Goal: Information Seeking & Learning: Learn about a topic

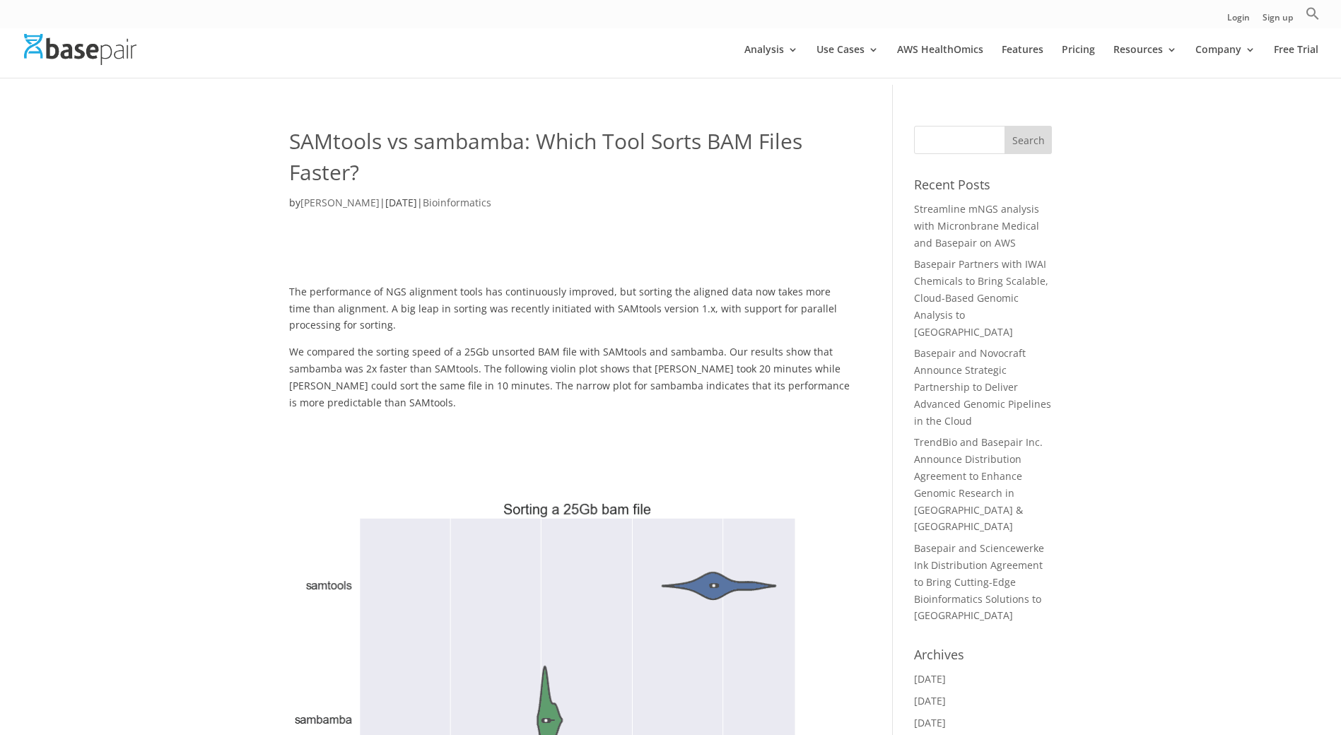
scroll to position [283, 0]
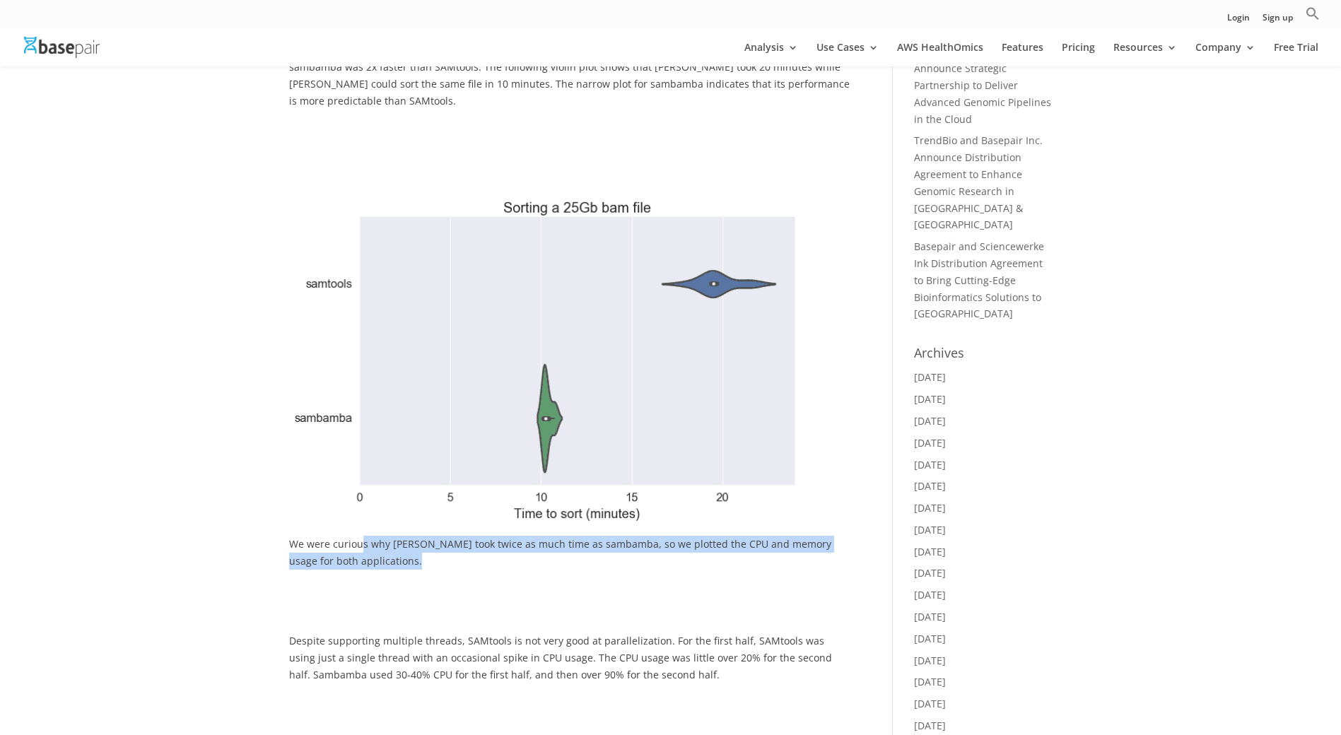
drag, startPoint x: 370, startPoint y: 549, endPoint x: 421, endPoint y: 570, distance: 55.4
click at [418, 571] on p at bounding box center [570, 574] width 562 height 10
click at [401, 573] on p at bounding box center [570, 574] width 562 height 10
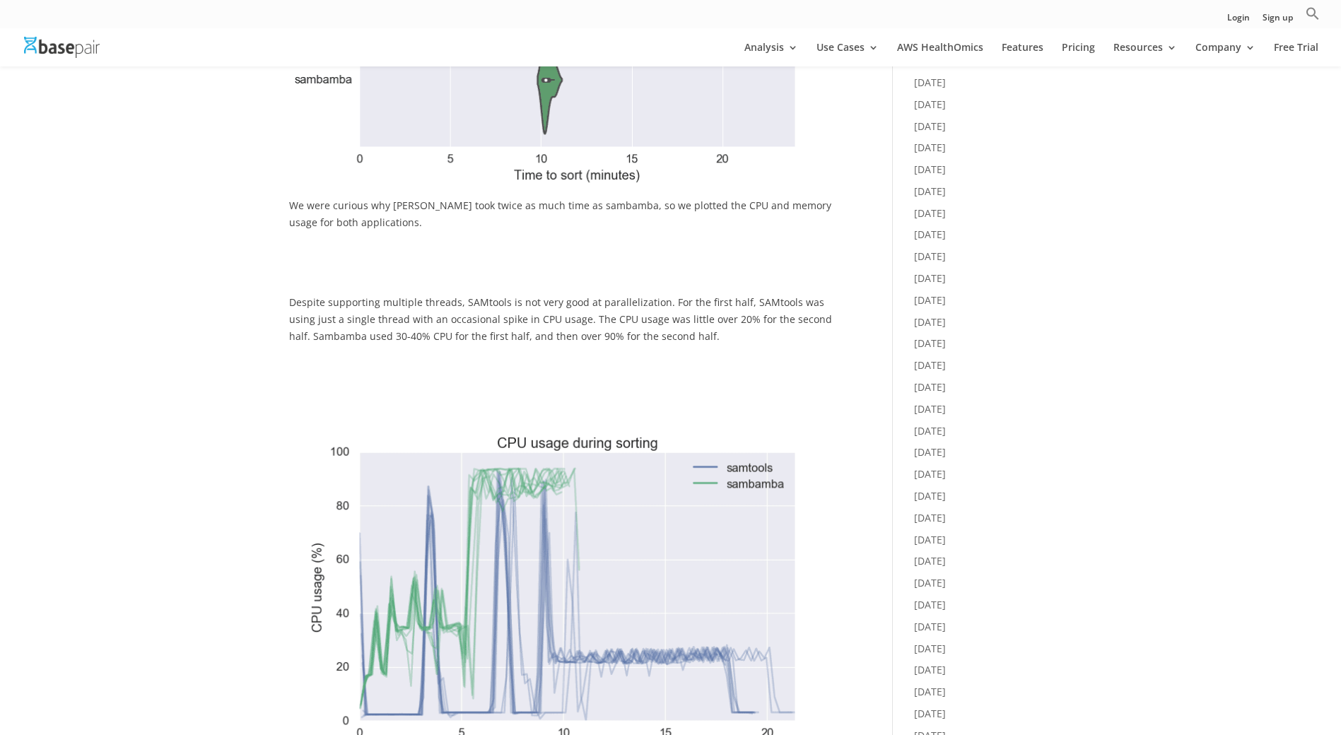
scroll to position [636, 0]
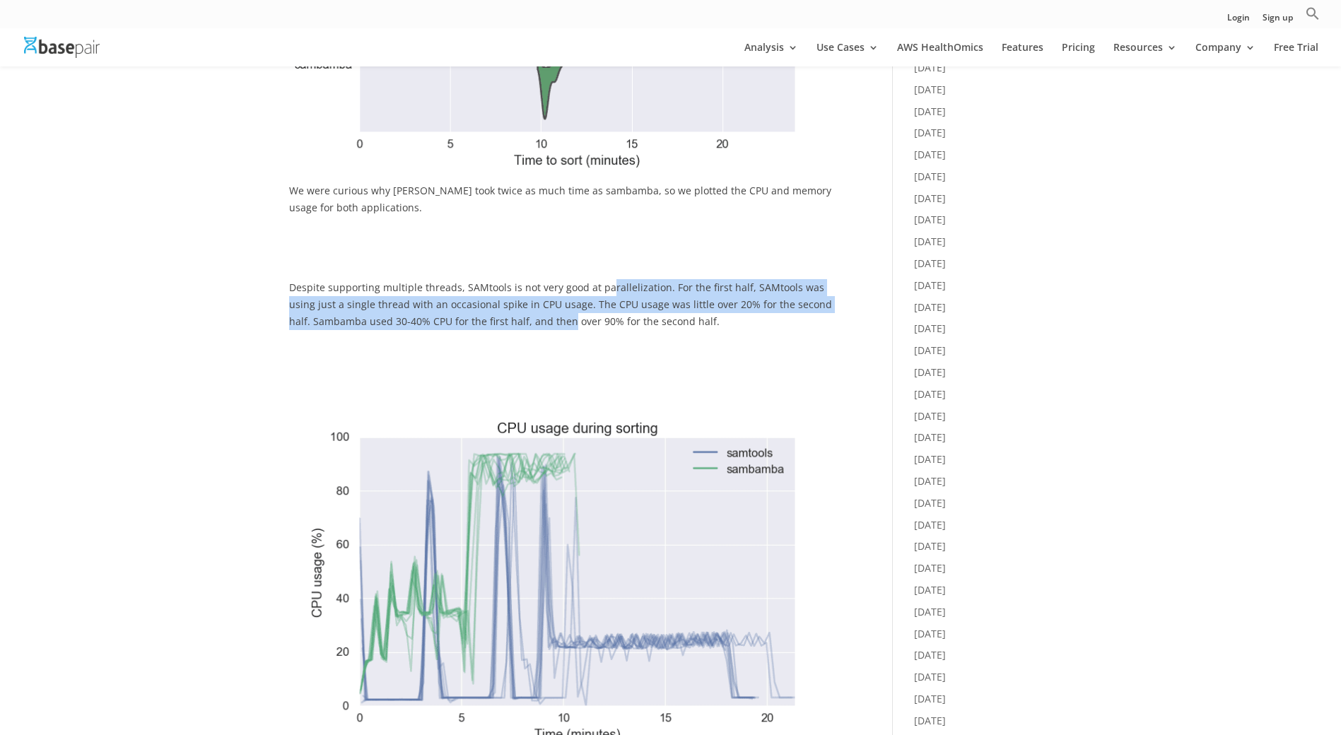
drag, startPoint x: 604, startPoint y: 286, endPoint x: 546, endPoint y: 322, distance: 68.3
click at [546, 322] on p "Despite supporting multiple threads, SAMtools is not very good at parallelizati…" at bounding box center [570, 309] width 562 height 60
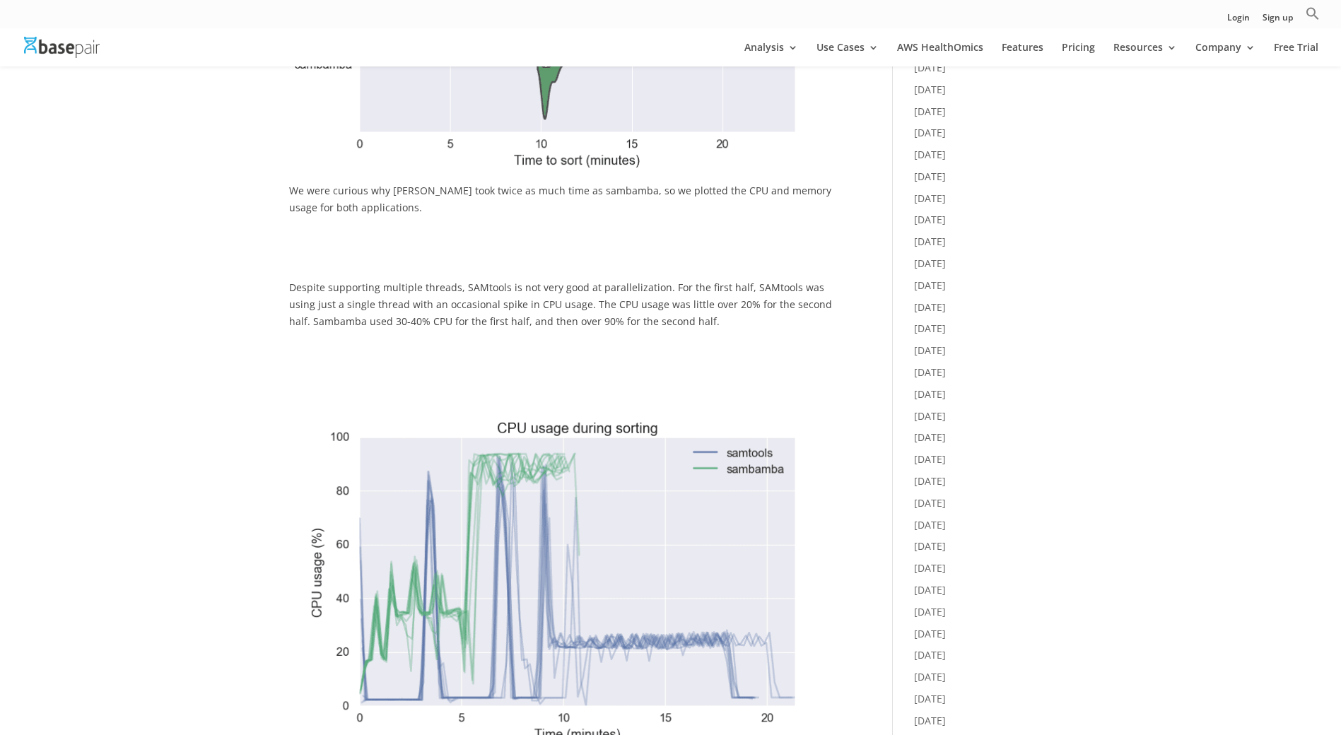
click at [37, 346] on div "SAMtools vs sambamba: Which Tool Sorts BAM Files Faster? by [PERSON_NAME] | [DA…" at bounding box center [670, 663] width 1341 height 2467
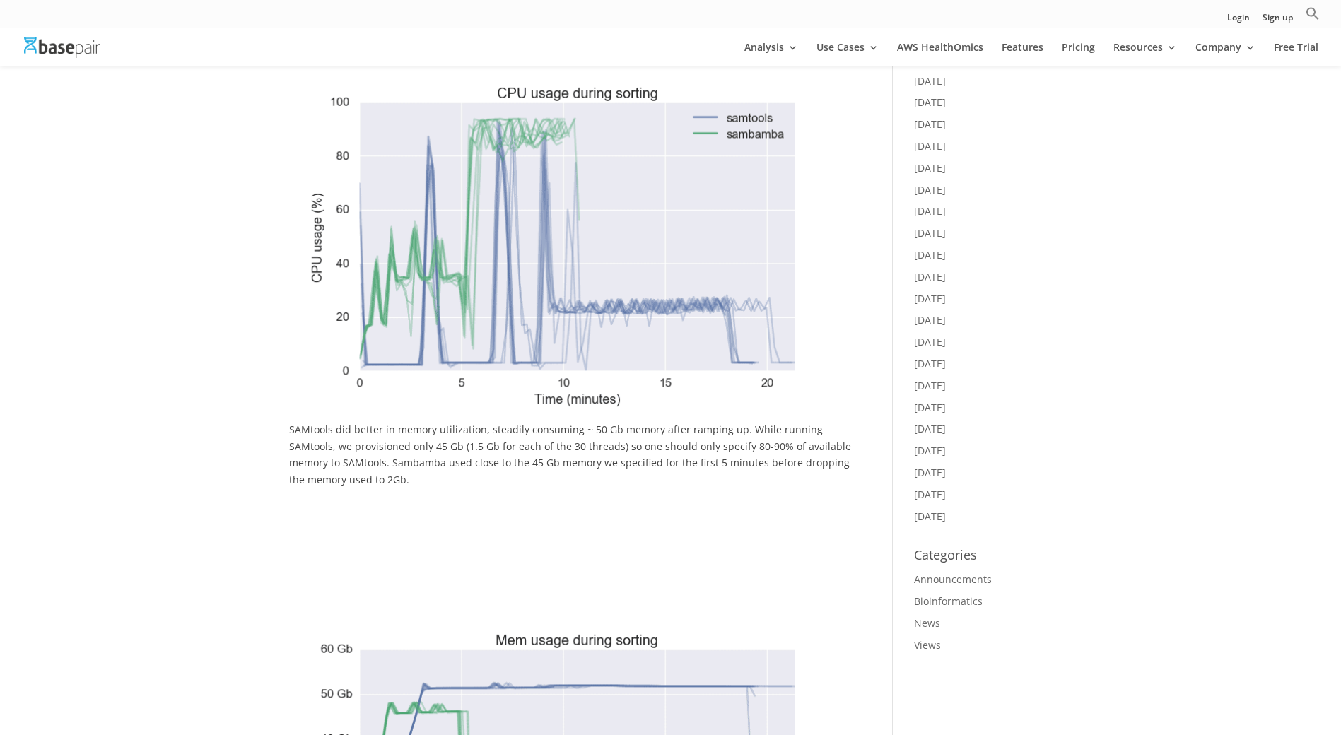
scroll to position [990, 0]
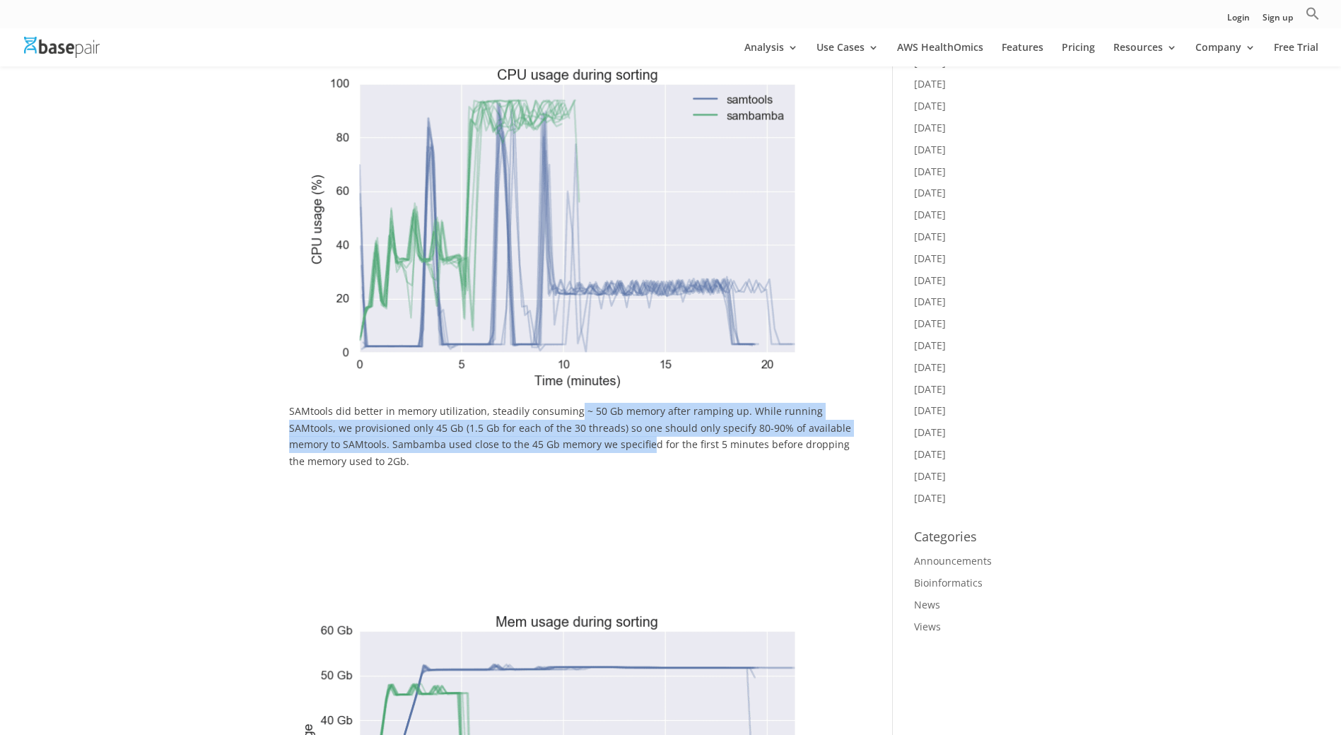
drag, startPoint x: 598, startPoint y: 414, endPoint x: 648, endPoint y: 443, distance: 58.0
click at [648, 443] on div "The performance of NGS alignment tools has continuously improved, but sorting t…" at bounding box center [570, 277] width 562 height 2004
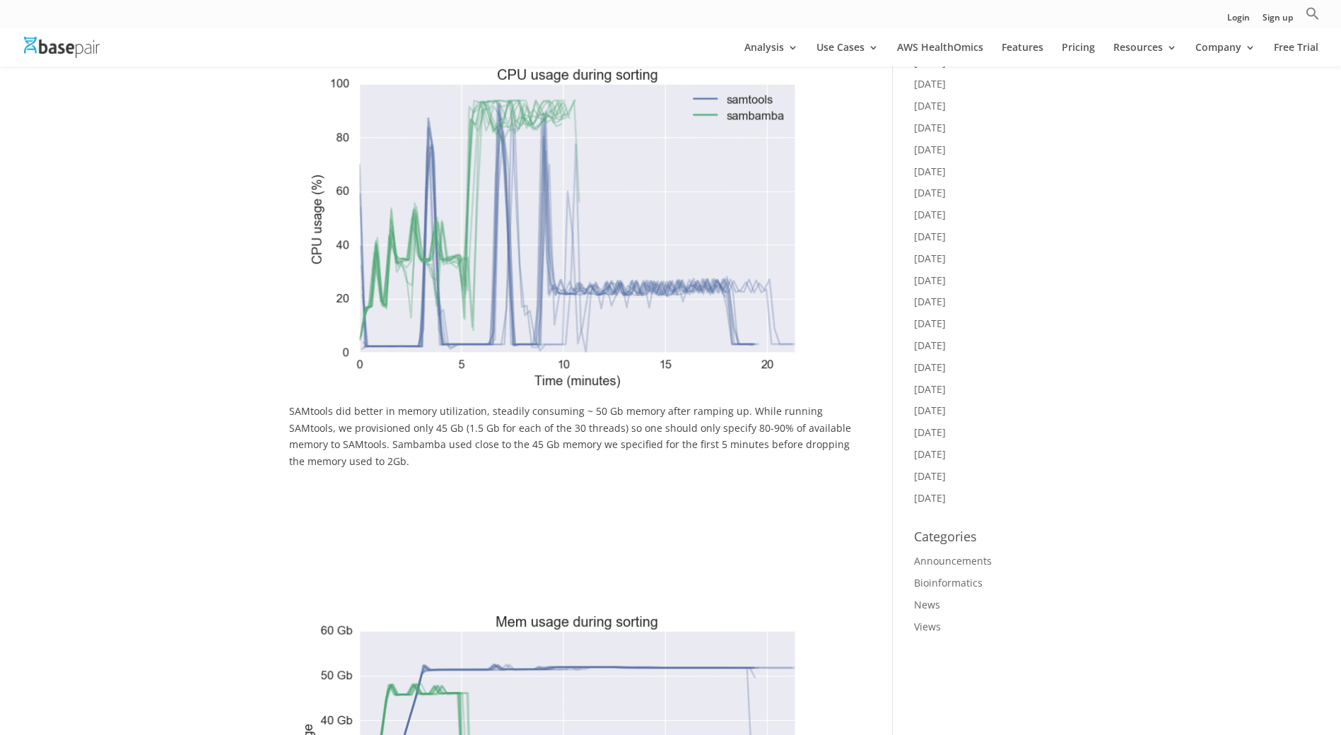
drag, startPoint x: 648, startPoint y: 443, endPoint x: 269, endPoint y: 467, distance: 380.4
click at [269, 467] on div "SAMtools vs sambamba: Which Tool Sorts BAM Files Faster? by [PERSON_NAME] | [DA…" at bounding box center [670, 309] width 1341 height 2467
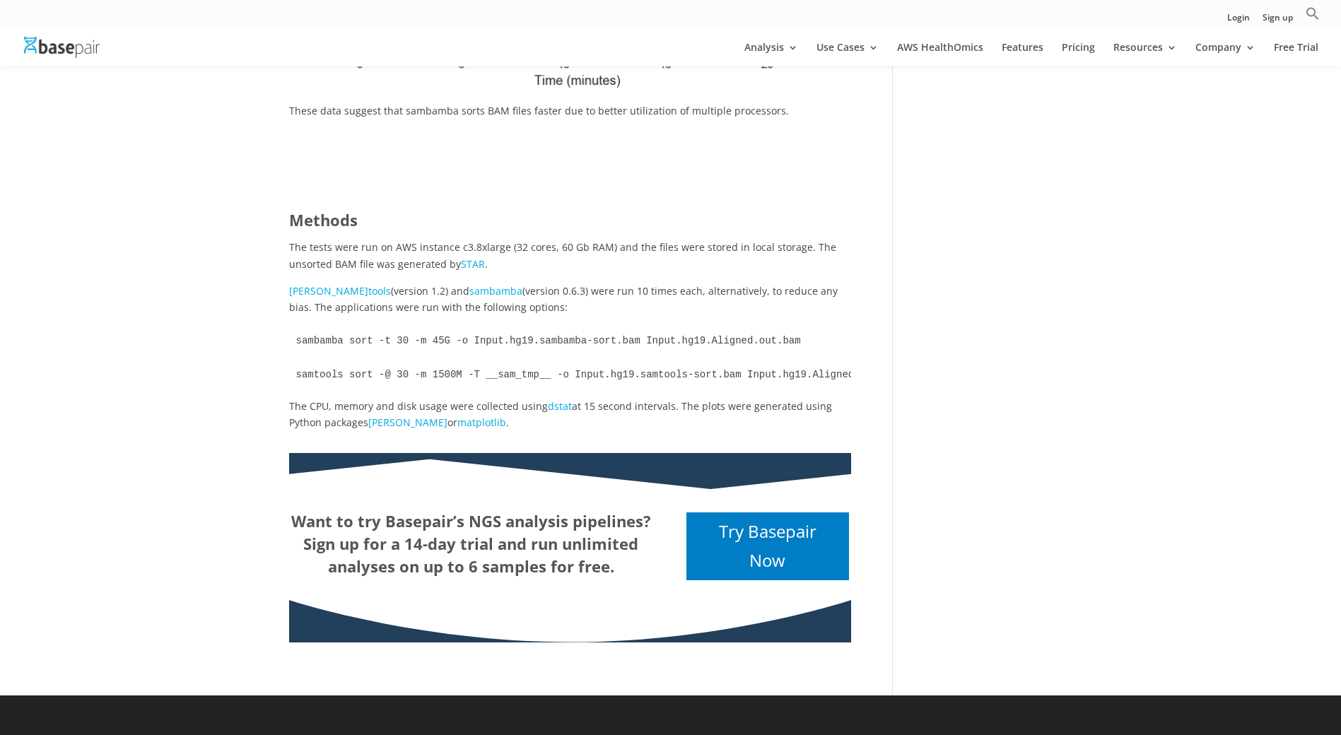
scroll to position [1838, 0]
